Goal: Task Accomplishment & Management: Use online tool/utility

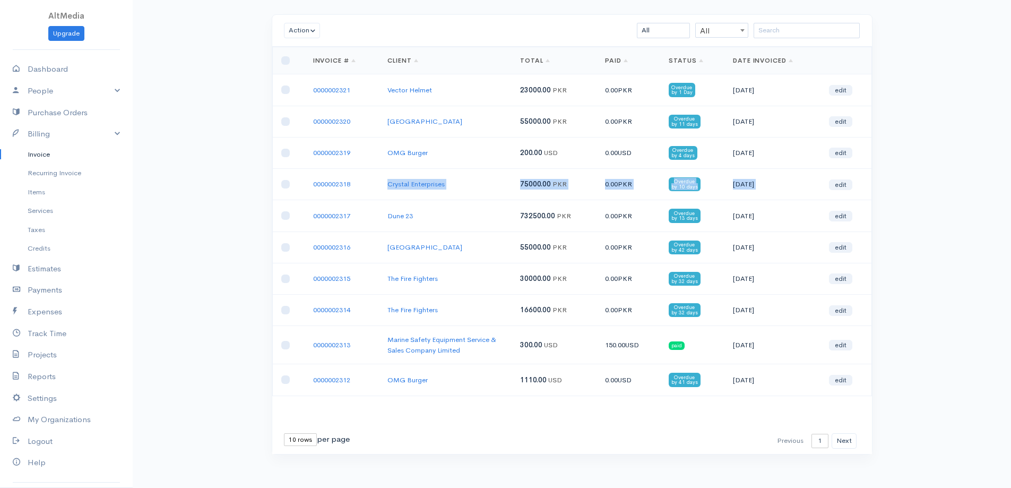
scroll to position [53, 0]
click at [623, 196] on td "0.00 PKR" at bounding box center [629, 184] width 64 height 31
click at [621, 181] on span "PKR" at bounding box center [625, 183] width 14 height 9
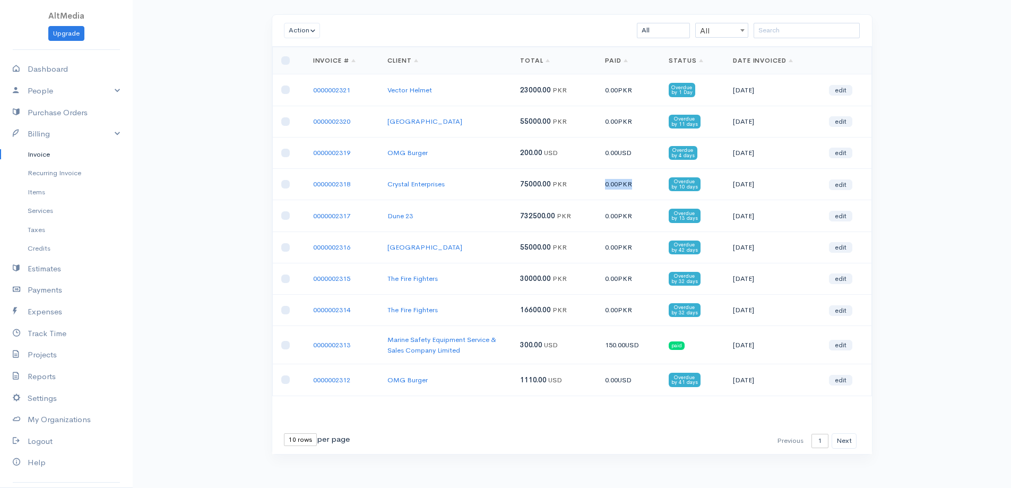
click at [621, 181] on span "PKR" at bounding box center [625, 183] width 14 height 9
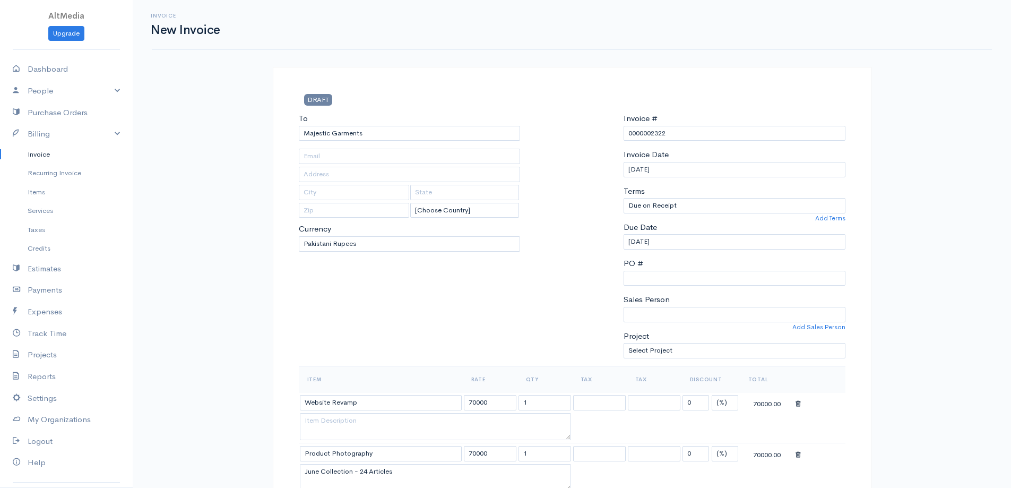
select select "[GEOGRAPHIC_DATA]"
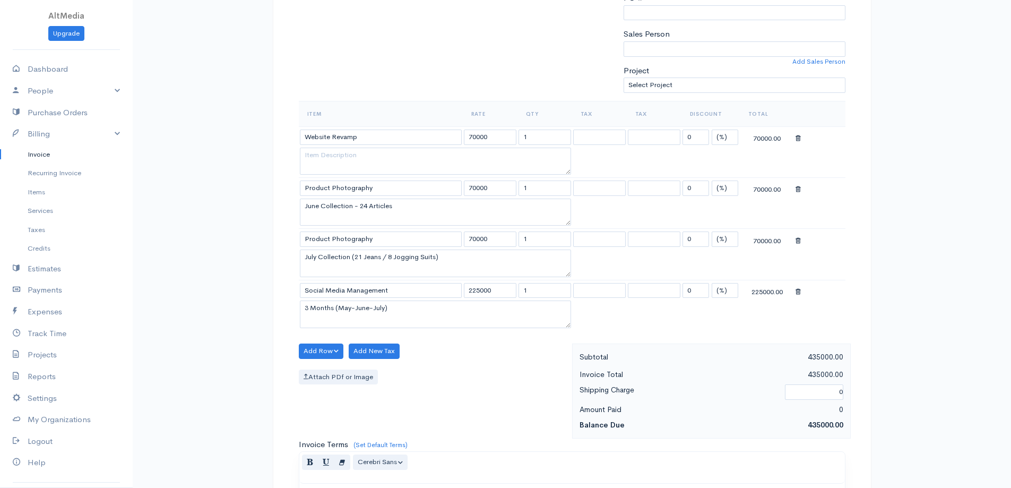
scroll to position [265, 0]
click at [798, 191] on icon at bounding box center [798, 189] width 5 height 7
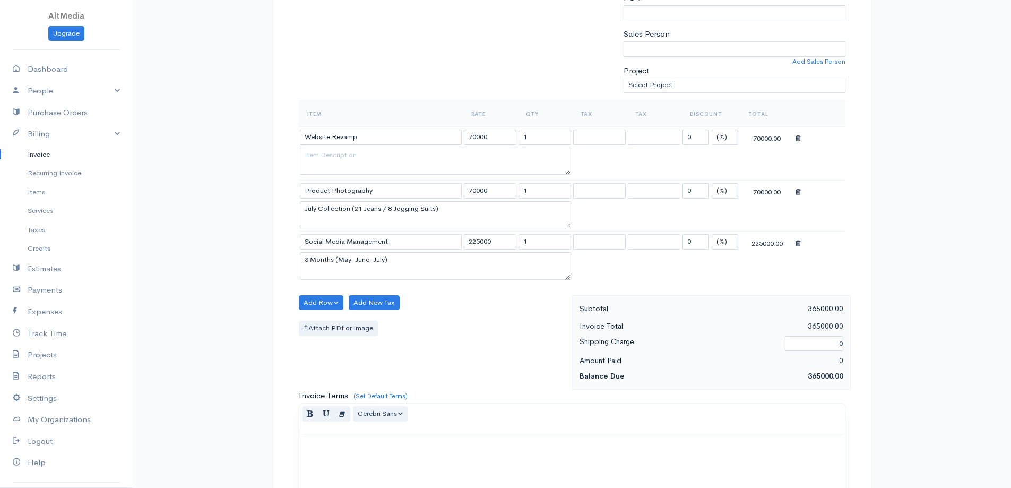
click at [951, 276] on div "Invoice New Invoice DRAFT To Majestic Garments [Choose Country] [GEOGRAPHIC_DAT…" at bounding box center [572, 246] width 879 height 1023
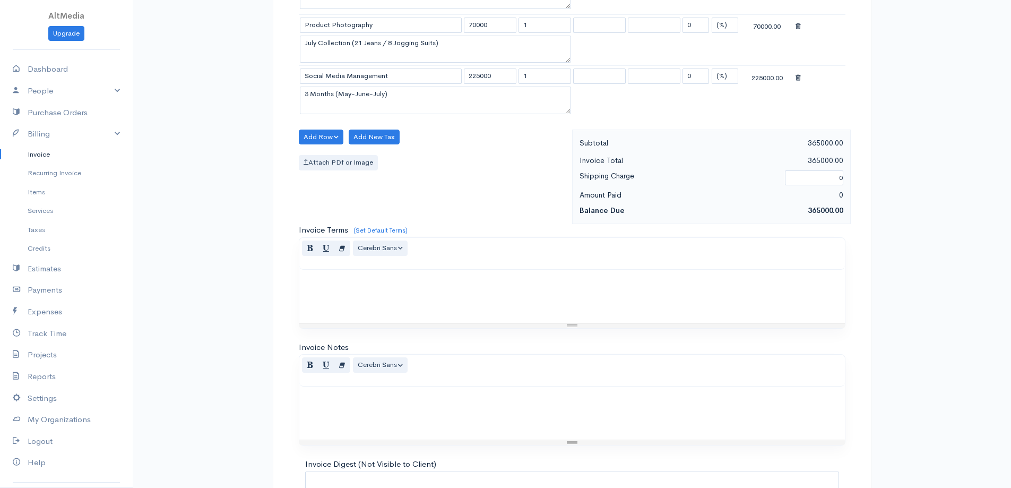
scroll to position [535, 0]
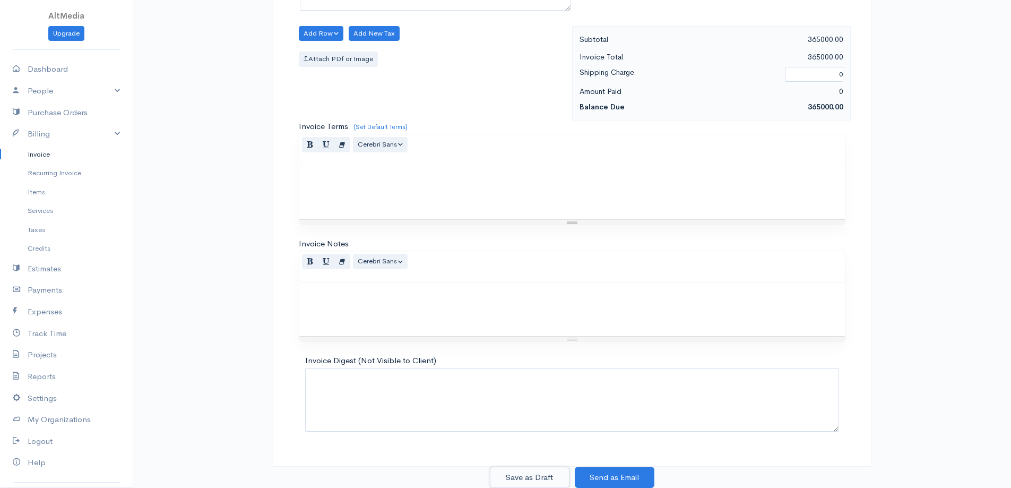
click at [535, 480] on button "Save as Draft" at bounding box center [530, 478] width 80 height 22
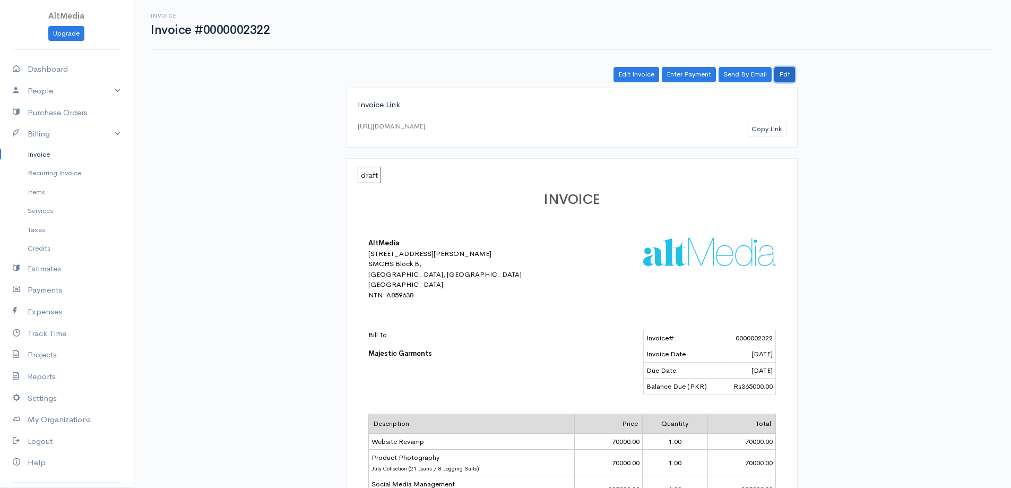
click at [787, 76] on link "Pdf" at bounding box center [785, 74] width 21 height 15
click at [265, 235] on div "Edit Invoice Enter Payment Send By Email Pdf Invoice Link [URL][DOMAIN_NAME] Co…" at bounding box center [572, 380] width 637 height 626
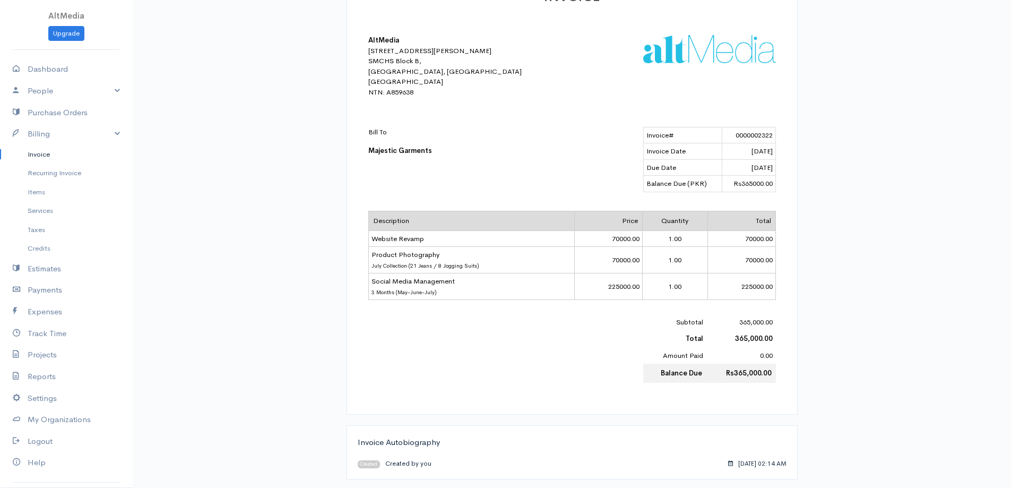
scroll to position [205, 0]
